Goal: Use online tool/utility: Utilize a website feature to perform a specific function

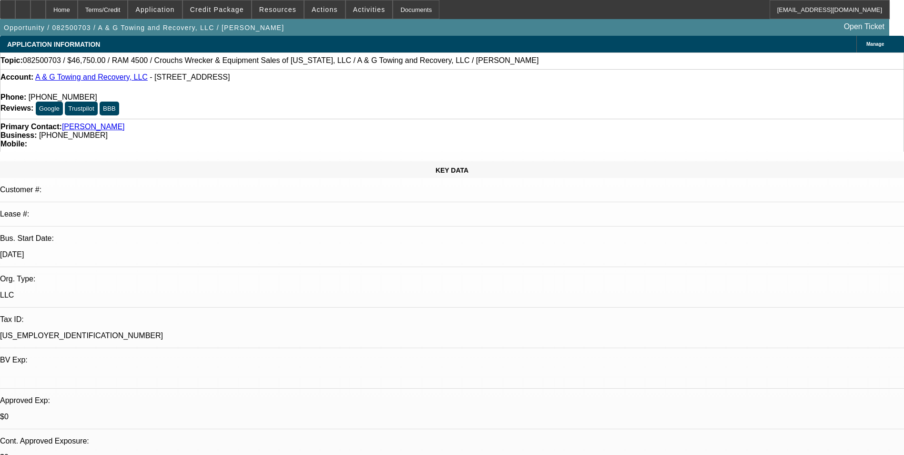
select select "0.15"
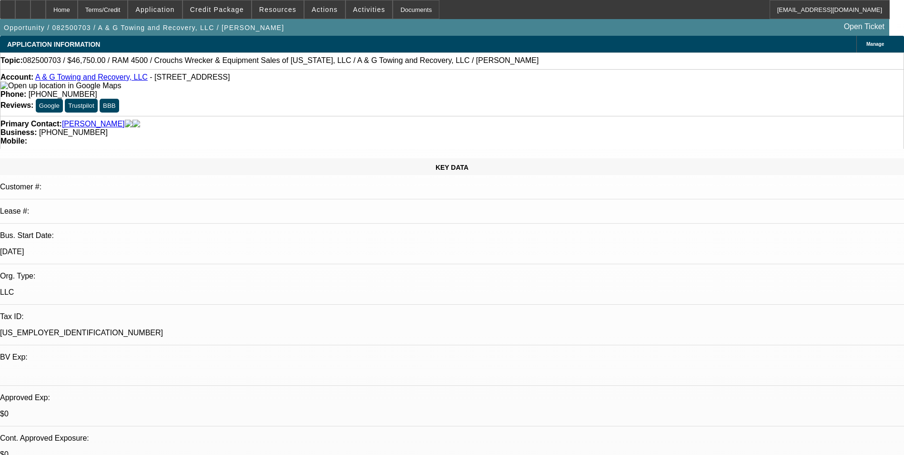
select select "2"
select select "0.1"
select select "0"
select select "2"
select select "0.1"
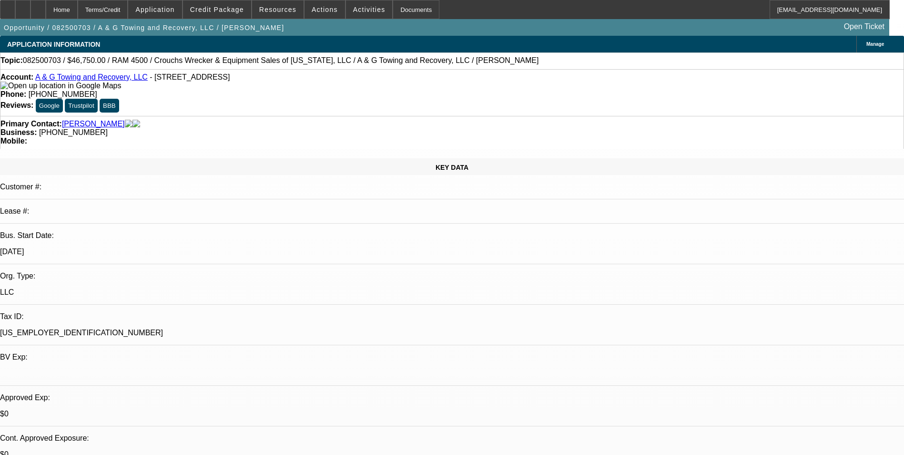
select select "1"
select select "2"
select select "4"
select select "1"
select select "2"
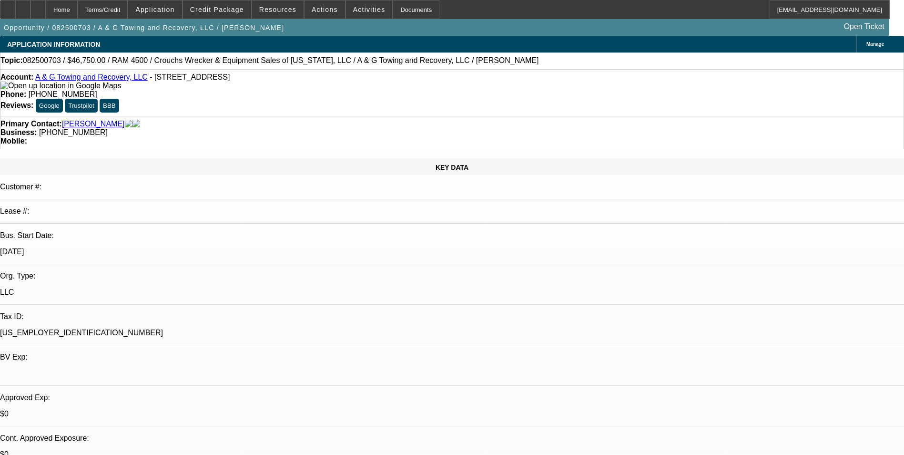
select select "4"
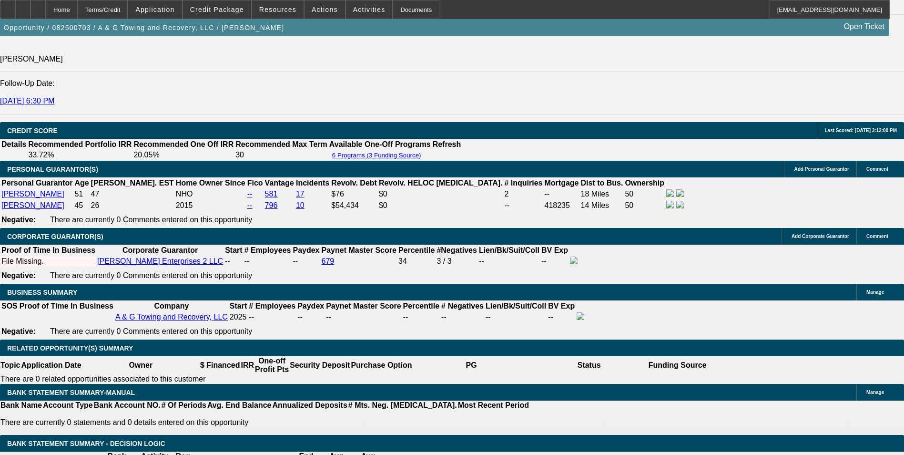
scroll to position [1525, 0]
